Goal: Task Accomplishment & Management: Use online tool/utility

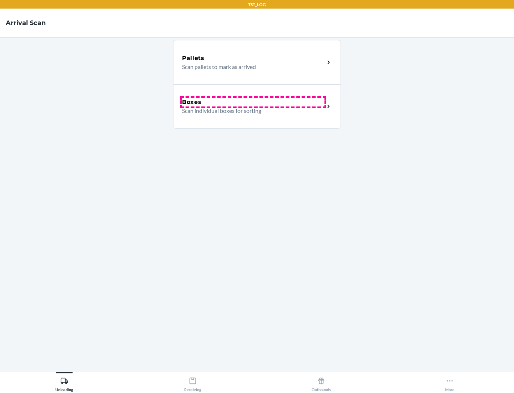
click at [253, 102] on div "Boxes" at bounding box center [253, 102] width 142 height 9
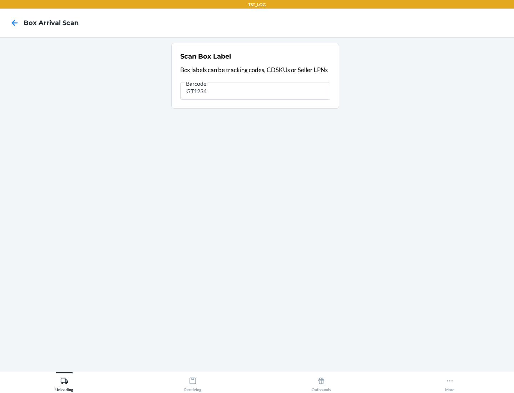
type input "GT1234"
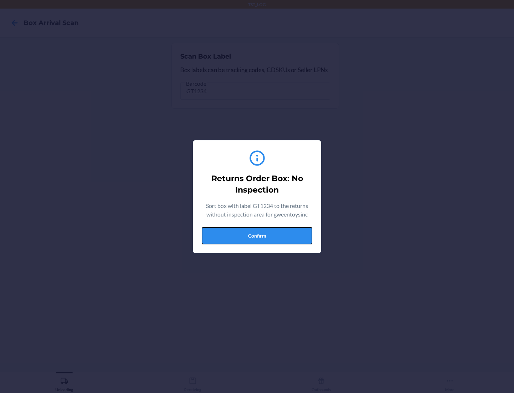
click at [257, 235] on button "Confirm" at bounding box center [257, 235] width 111 height 17
